Goal: Navigation & Orientation: Find specific page/section

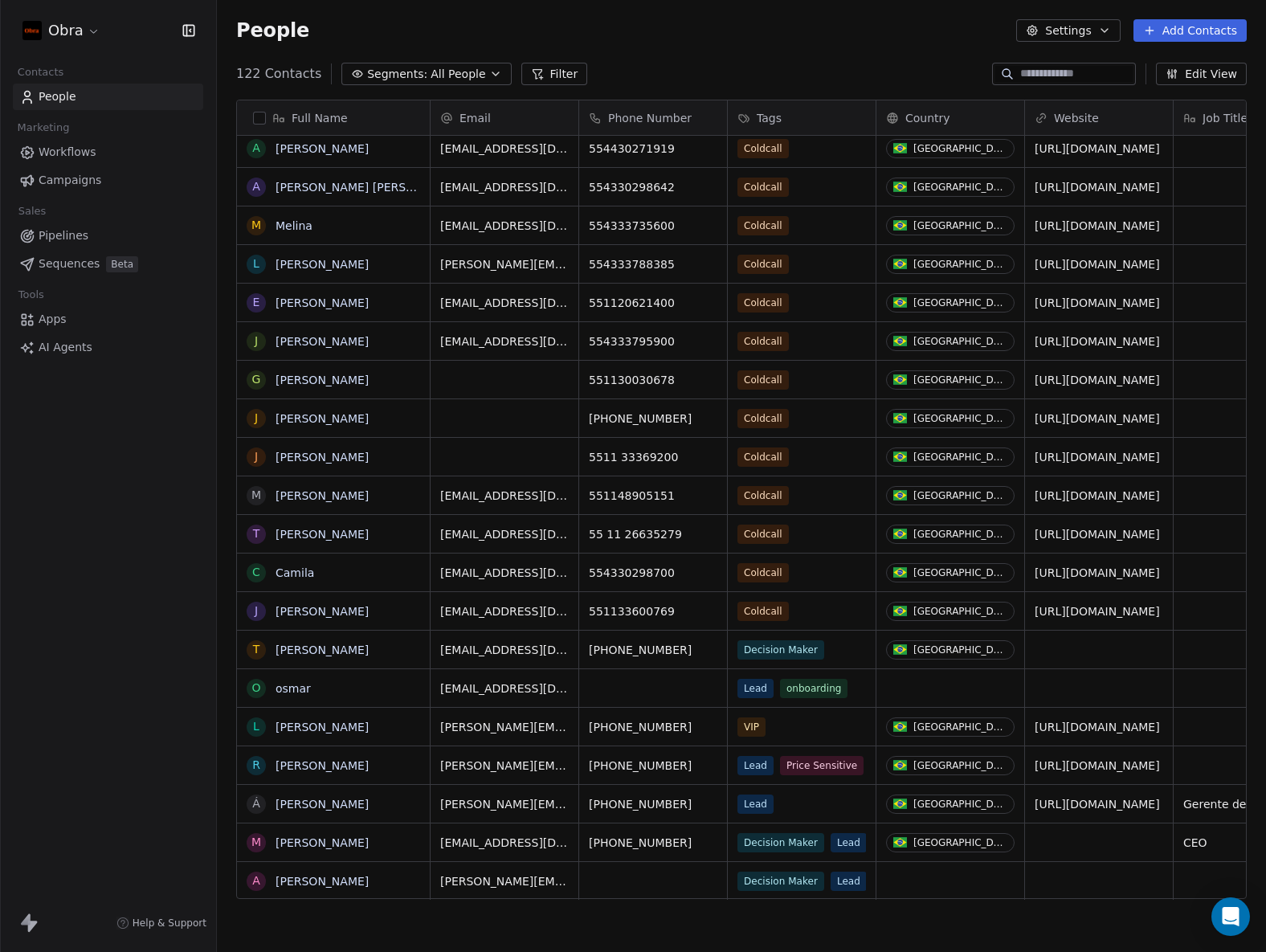
scroll to position [12, 0]
click at [194, 556] on div "Obra Contacts People Marketing Workflows Campaigns Sales Pipelines Sequences Be…" at bounding box center [108, 476] width 216 height 952
click at [173, 347] on link "AI Agents" at bounding box center [108, 347] width 191 height 26
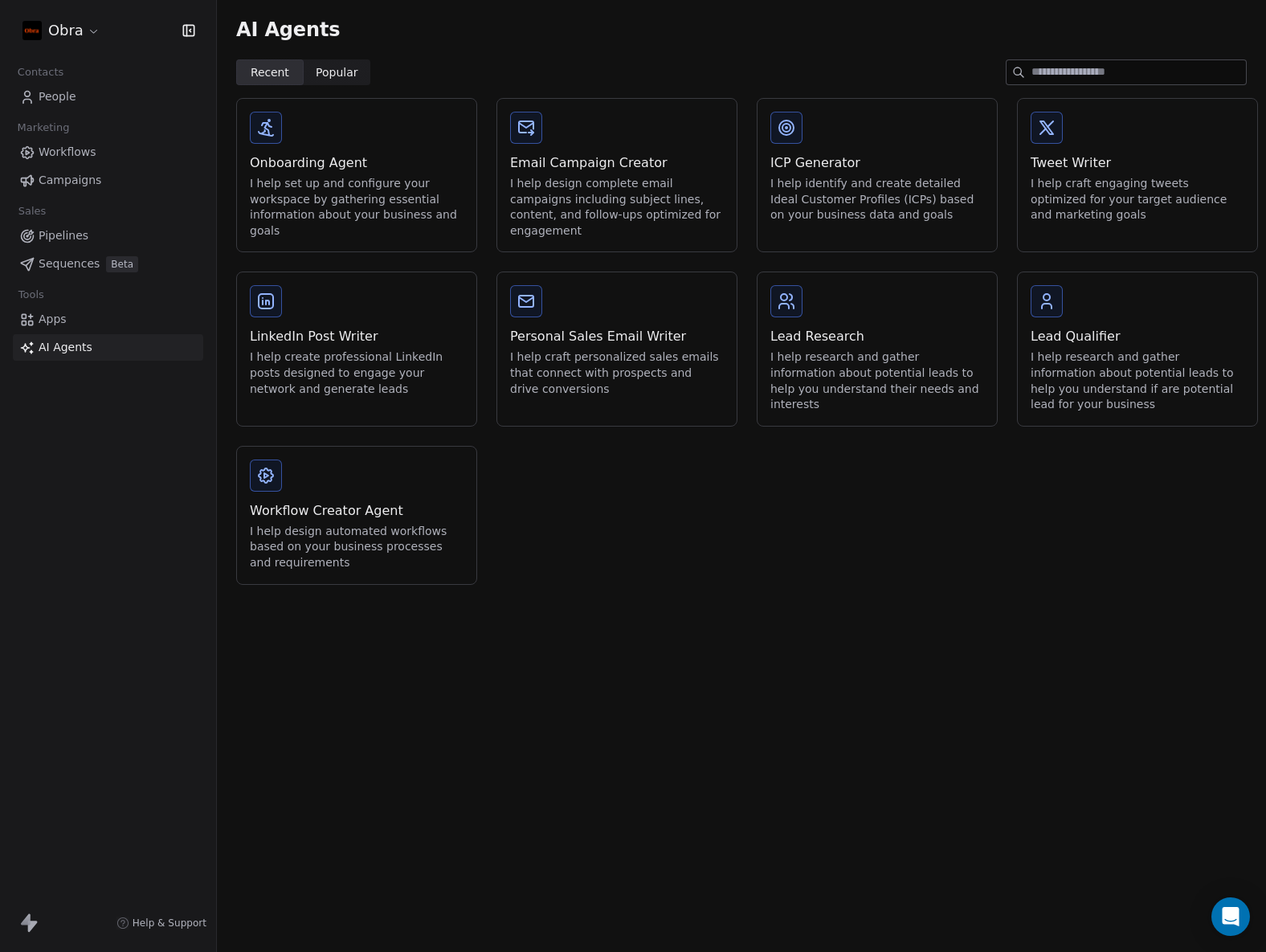
click at [70, 232] on span "Pipelines" at bounding box center [63, 235] width 50 height 16
